Goal: Task Accomplishment & Management: Manage account settings

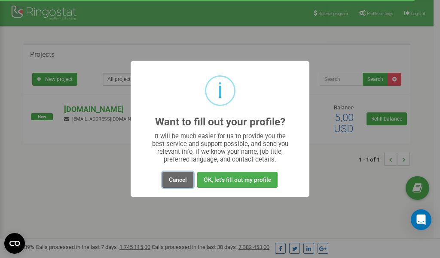
click at [174, 179] on button "Cancel" at bounding box center [178, 180] width 31 height 16
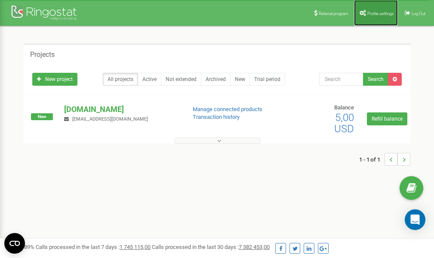
click at [374, 14] on span "Profile settings" at bounding box center [380, 13] width 26 height 5
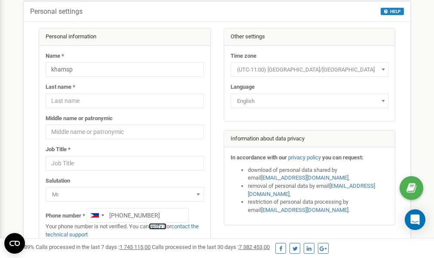
click at [161, 225] on link "verify it" at bounding box center [158, 226] width 18 height 6
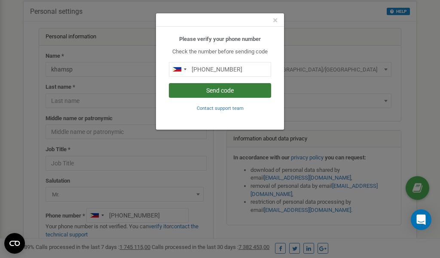
click at [196, 89] on button "Send code" at bounding box center [220, 90] width 102 height 15
